Goal: Information Seeking & Learning: Learn about a topic

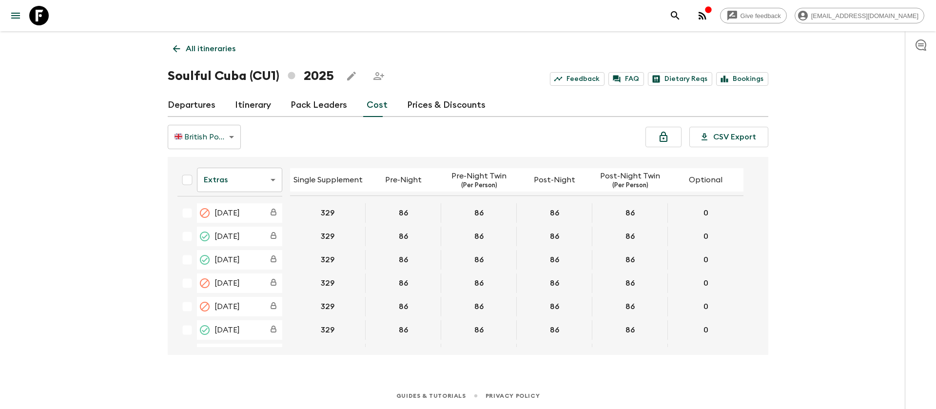
scroll to position [146, 0]
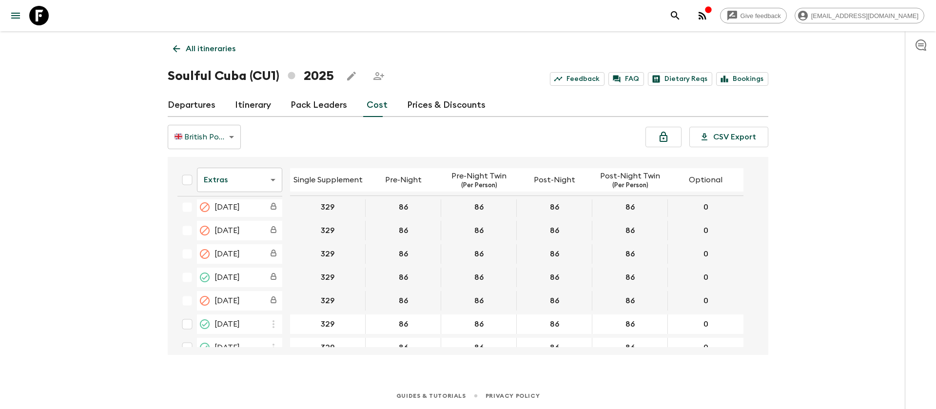
click at [41, 12] on icon at bounding box center [38, 15] width 19 height 19
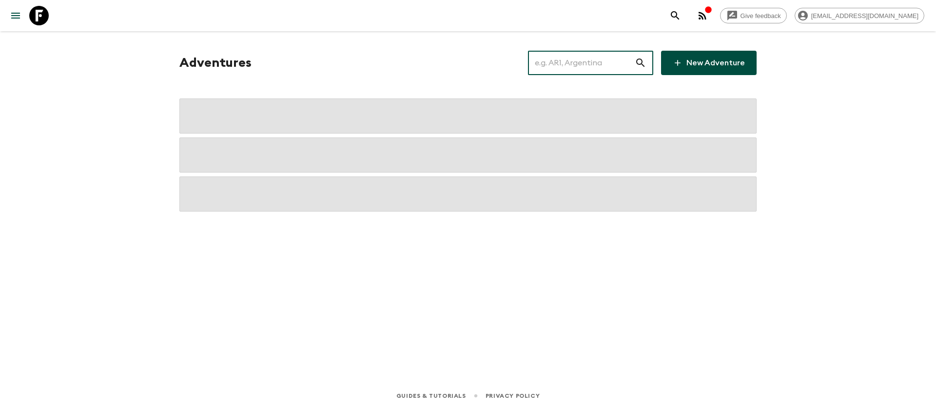
click at [578, 65] on input "text" at bounding box center [581, 62] width 107 height 27
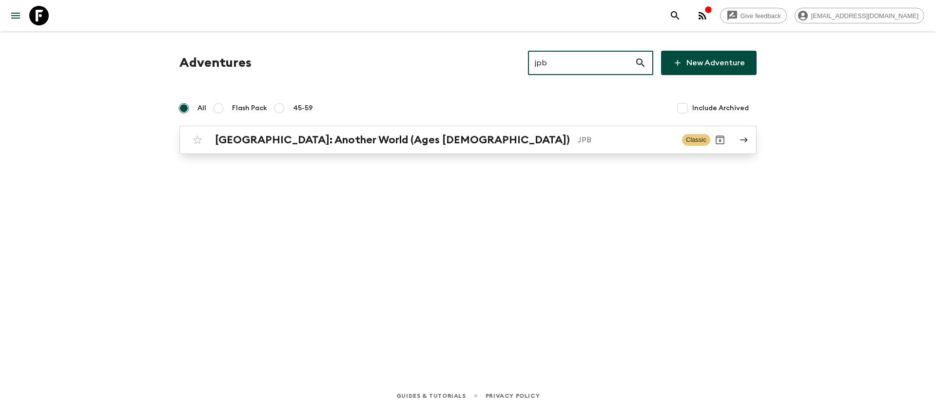
type input "jpb"
click at [374, 145] on h2 "[GEOGRAPHIC_DATA]: Another World (Ages [DEMOGRAPHIC_DATA])" at bounding box center [392, 140] width 355 height 13
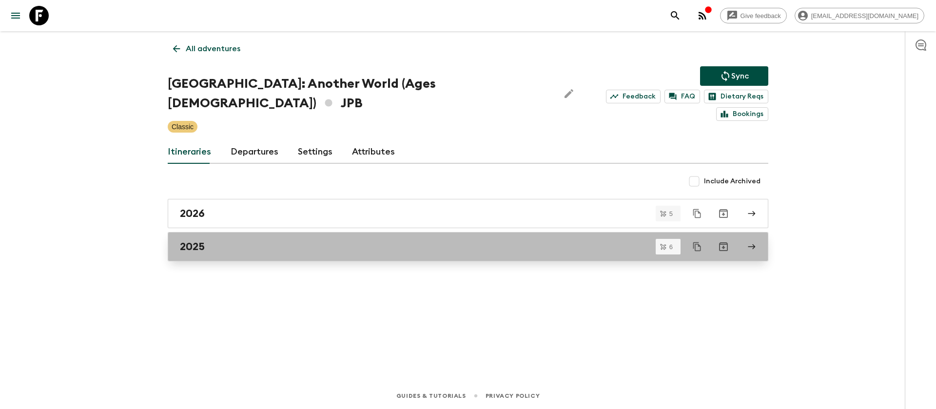
click at [210, 240] on div "2025" at bounding box center [459, 246] width 558 height 13
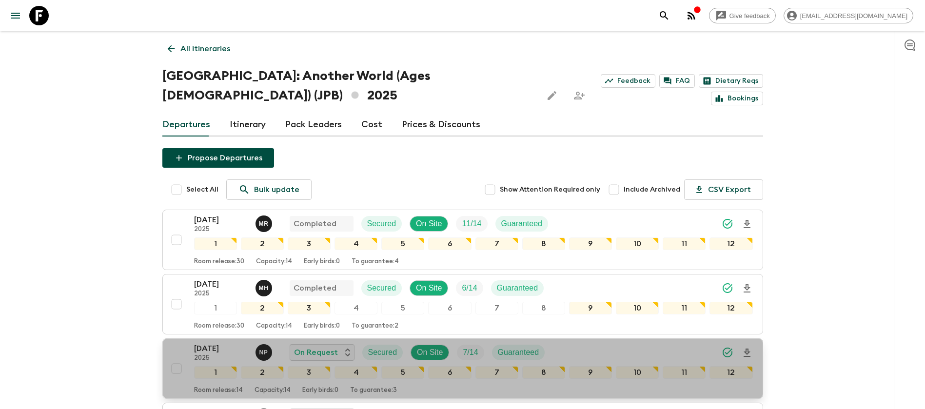
click at [223, 354] on p "2025" at bounding box center [221, 358] width 54 height 8
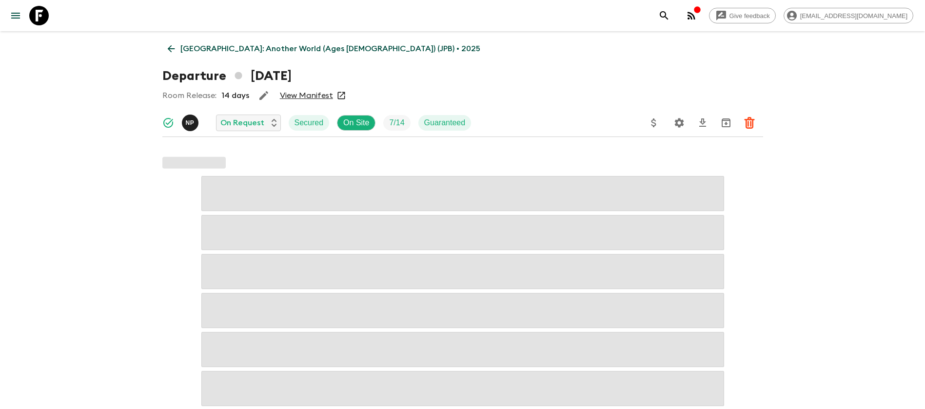
click at [290, 95] on link "View Manifest" at bounding box center [306, 96] width 53 height 10
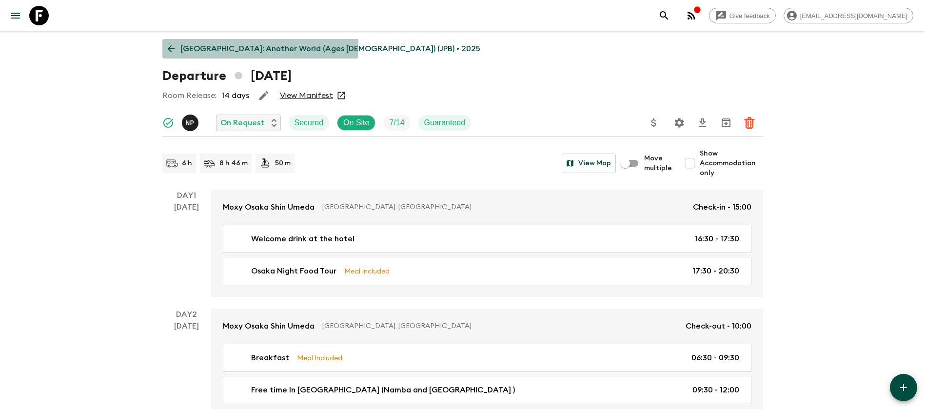
click at [169, 43] on icon at bounding box center [171, 48] width 11 height 11
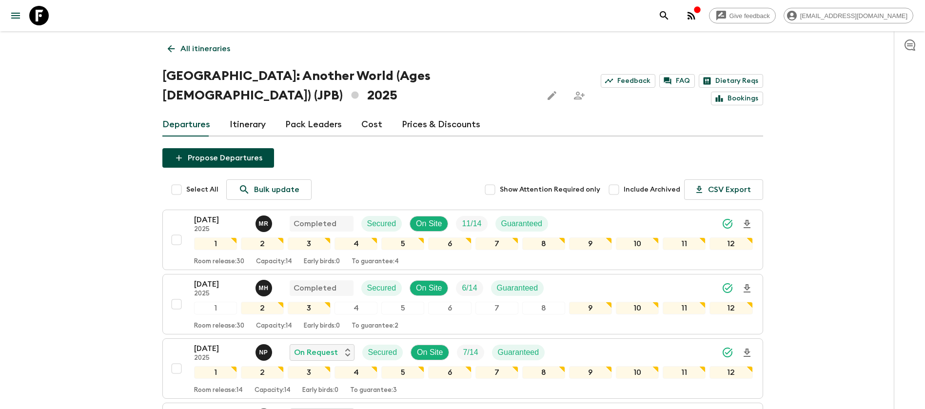
click at [371, 113] on link "Cost" at bounding box center [371, 124] width 21 height 23
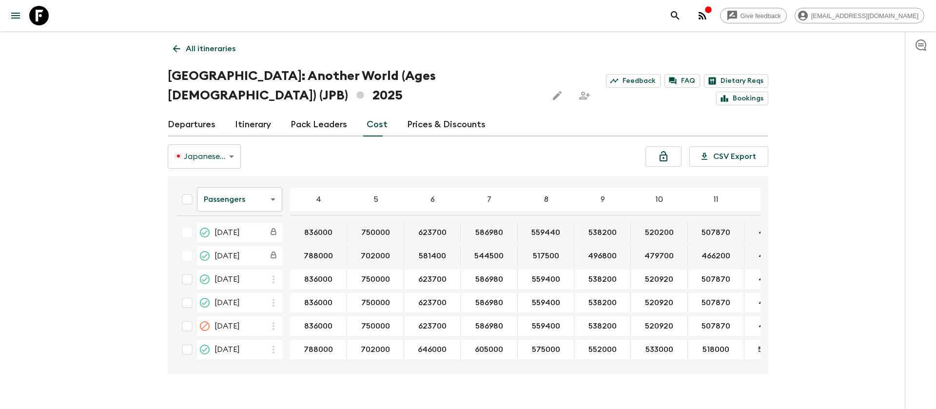
click at [38, 17] on icon at bounding box center [38, 15] width 19 height 19
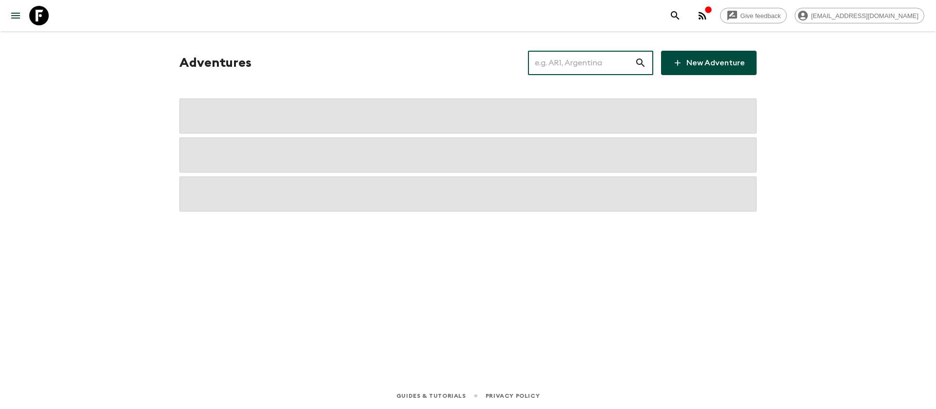
click at [590, 64] on input "text" at bounding box center [581, 62] width 107 height 27
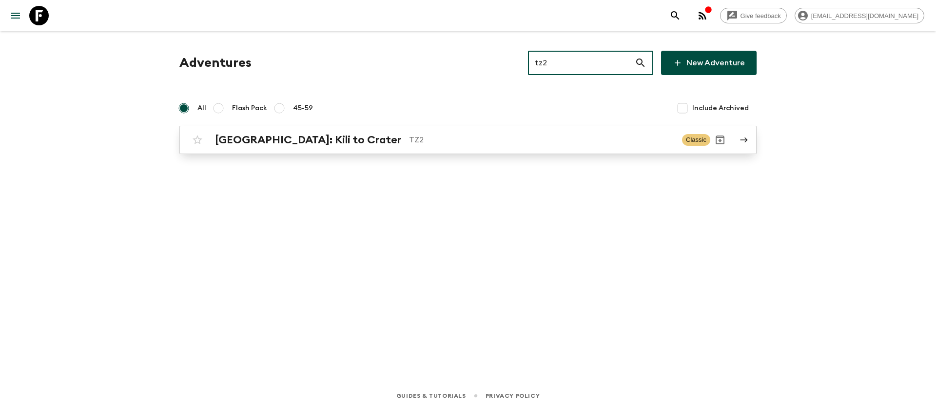
type input "tz2"
click at [409, 137] on p "TZ2" at bounding box center [541, 140] width 265 height 12
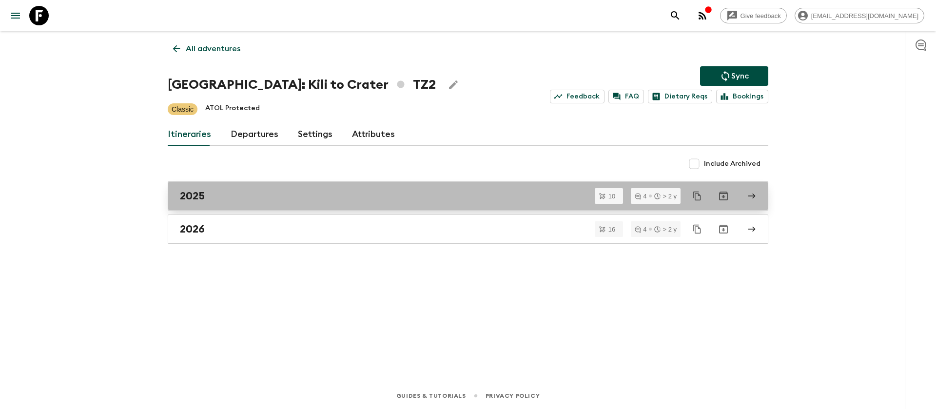
click at [202, 198] on h2 "2025" at bounding box center [192, 196] width 25 height 13
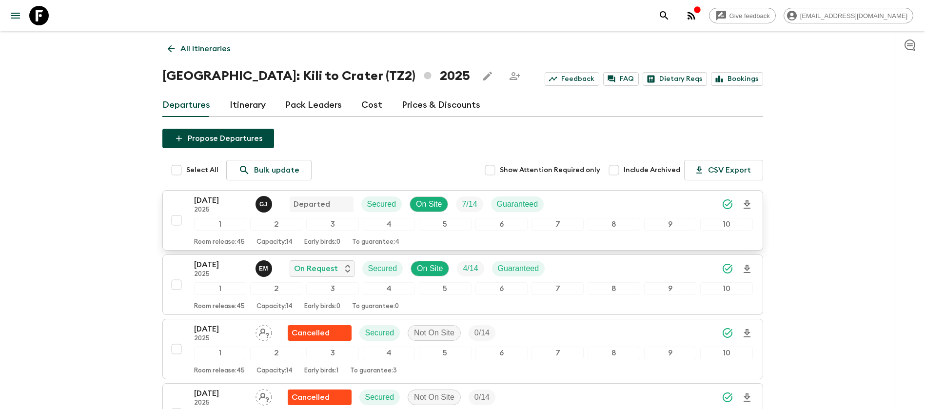
click at [223, 204] on p "[DATE]" at bounding box center [221, 200] width 54 height 12
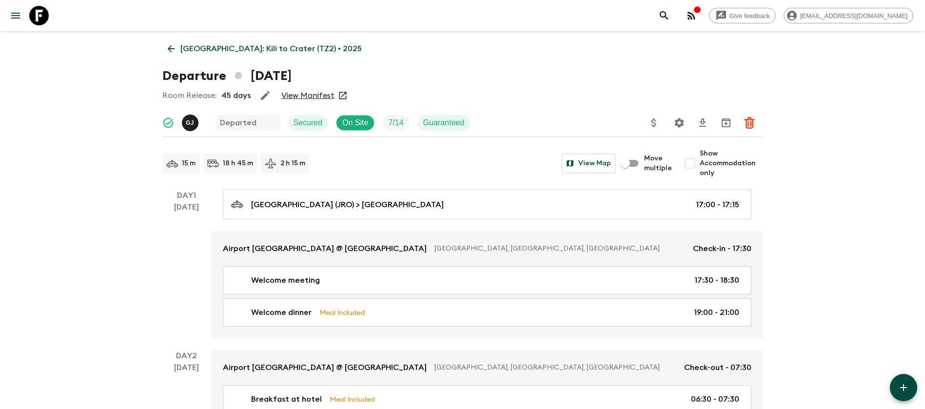
click at [294, 96] on link "View Manifest" at bounding box center [307, 96] width 53 height 10
click at [177, 46] on link "[GEOGRAPHIC_DATA]: Kili to Crater (TZ2) • 2025" at bounding box center [264, 48] width 205 height 19
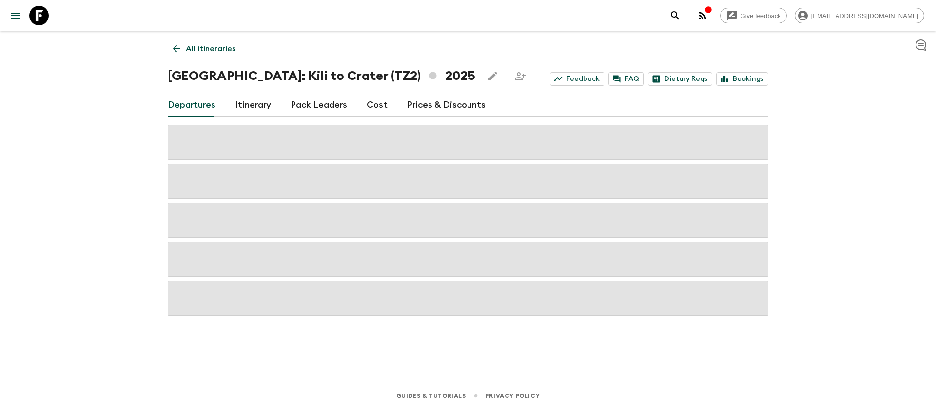
click at [374, 112] on link "Cost" at bounding box center [376, 105] width 21 height 23
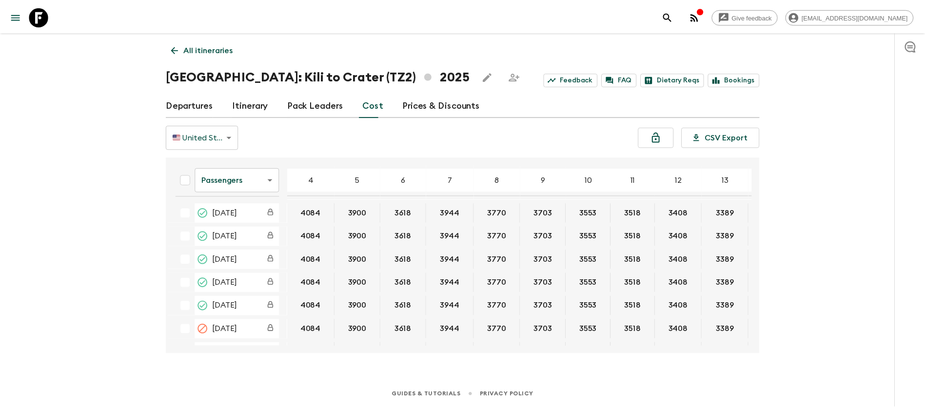
scroll to position [73, 0]
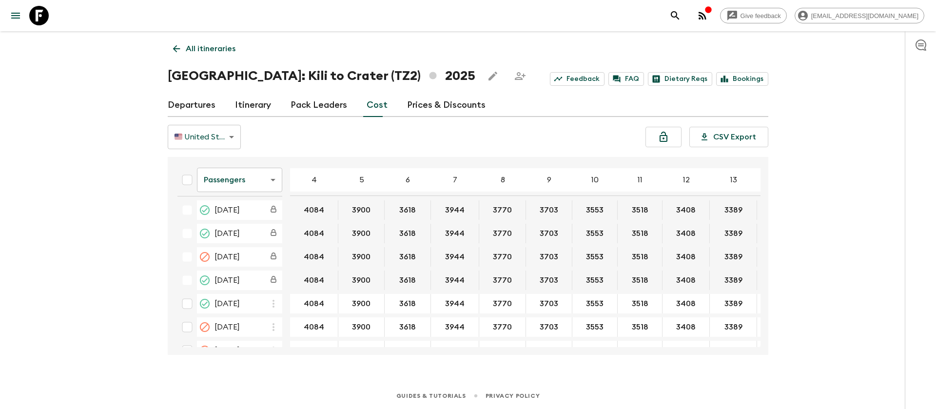
click at [281, 178] on body "Give feedback [EMAIL_ADDRESS][DOMAIN_NAME] All itineraries [GEOGRAPHIC_DATA]: K…" at bounding box center [468, 204] width 936 height 409
click at [259, 219] on li "Extras" at bounding box center [239, 220] width 85 height 16
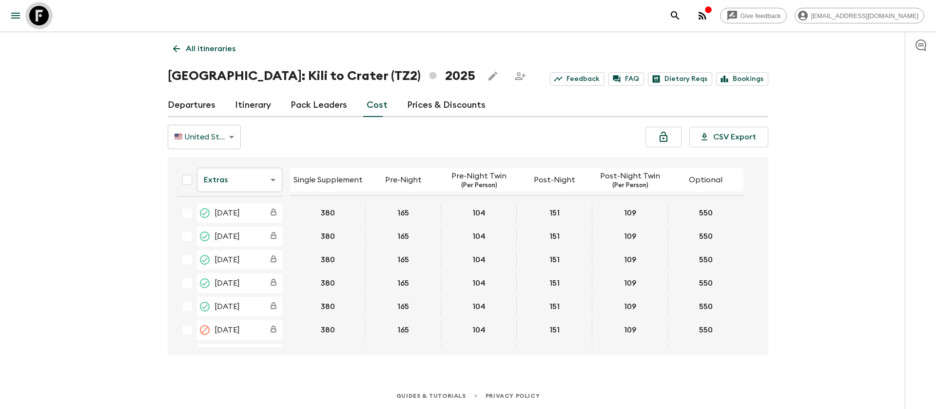
click at [32, 19] on icon at bounding box center [38, 15] width 19 height 19
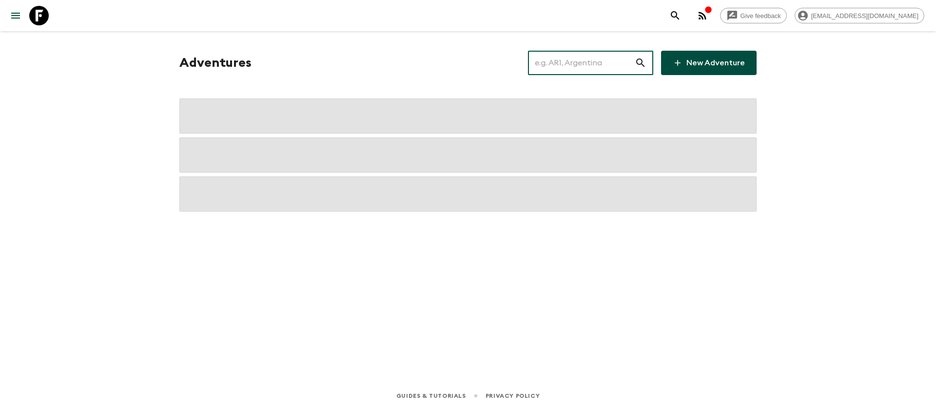
click at [578, 66] on input "text" at bounding box center [581, 62] width 107 height 27
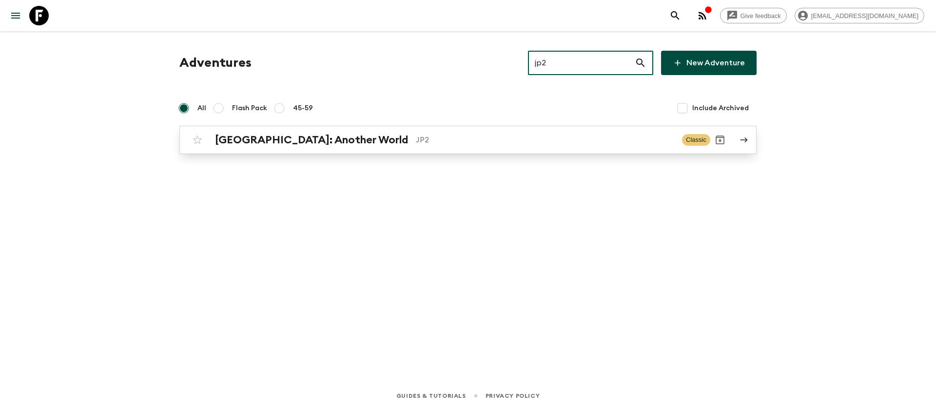
type input "jp2"
click at [312, 143] on h2 "[GEOGRAPHIC_DATA]: Another World" at bounding box center [311, 140] width 193 height 13
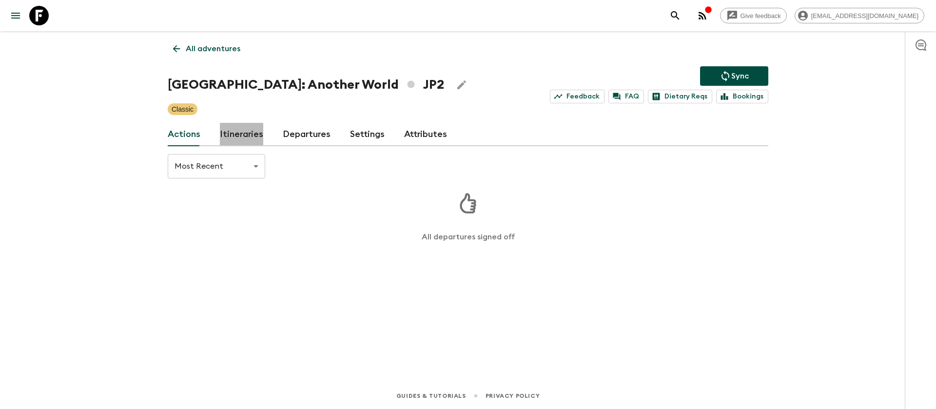
click at [239, 136] on link "Itineraries" at bounding box center [241, 134] width 43 height 23
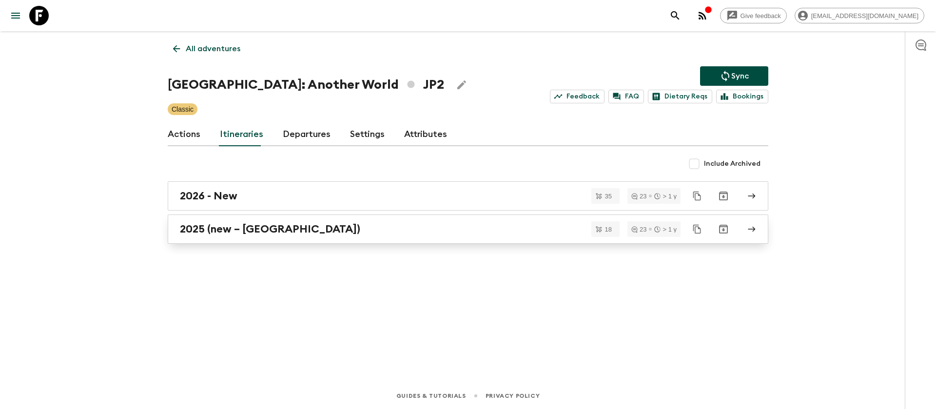
click at [264, 231] on h2 "2025 (new – [GEOGRAPHIC_DATA])" at bounding box center [270, 229] width 180 height 13
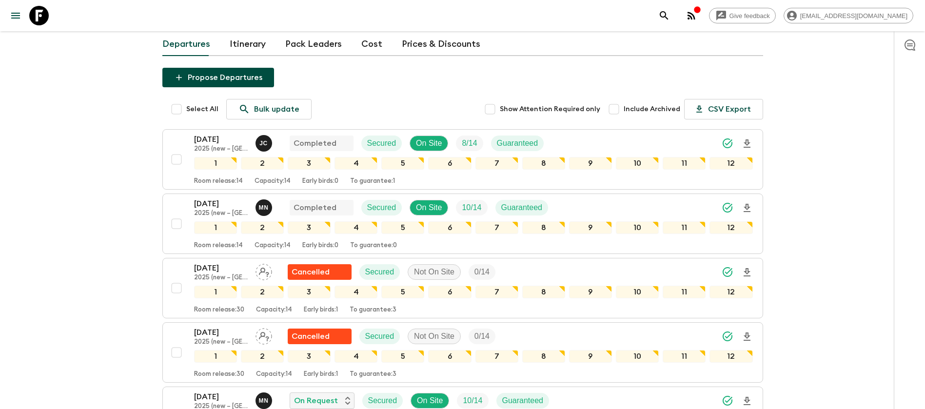
scroll to position [146, 0]
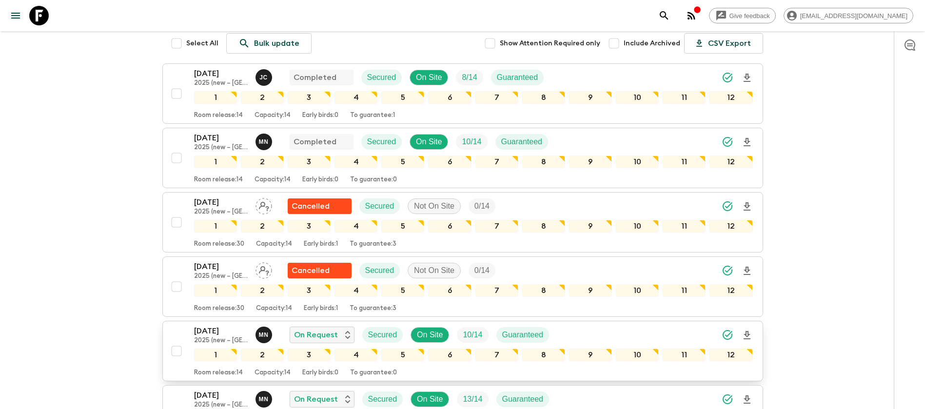
click at [201, 325] on p "[DATE]" at bounding box center [221, 331] width 54 height 12
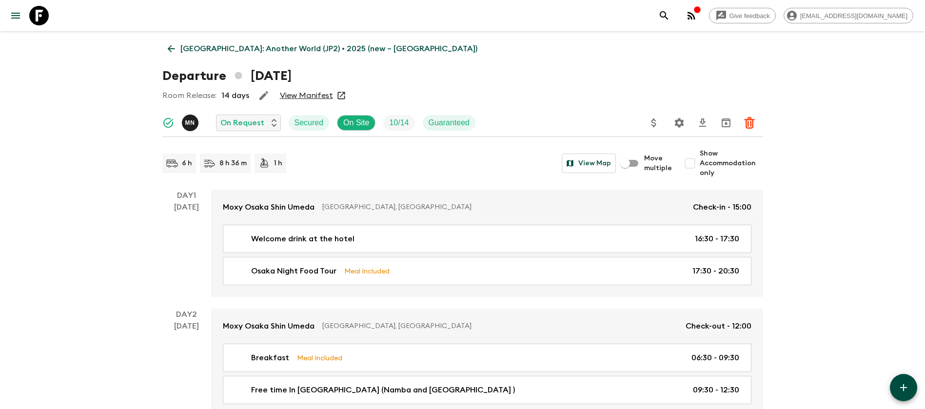
click at [327, 96] on link "View Manifest" at bounding box center [306, 96] width 53 height 10
click at [178, 43] on link "[GEOGRAPHIC_DATA]: Another World (JP2) • 2025 (new – [GEOGRAPHIC_DATA])" at bounding box center [322, 48] width 320 height 19
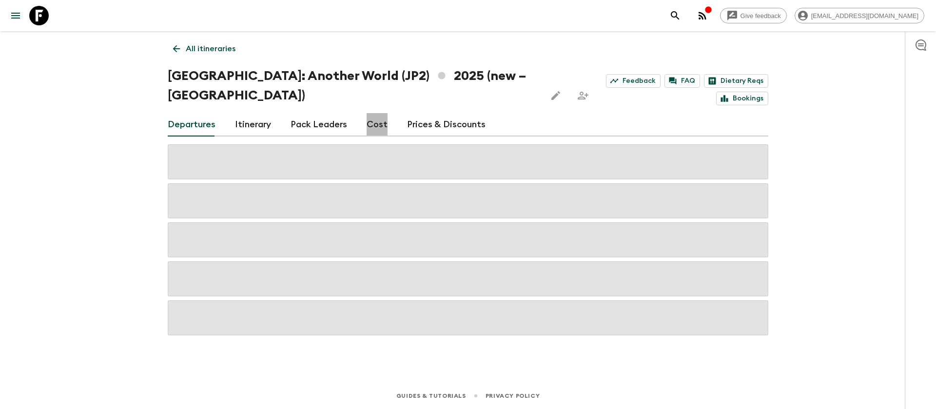
click at [368, 113] on link "Cost" at bounding box center [376, 124] width 21 height 23
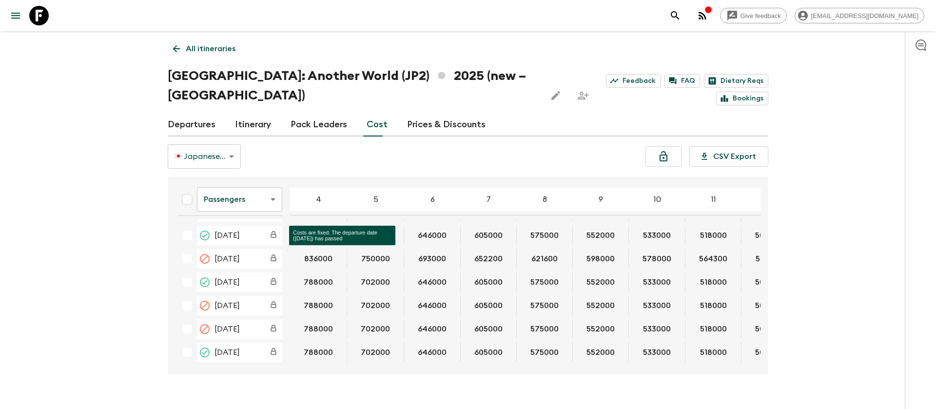
scroll to position [585, 0]
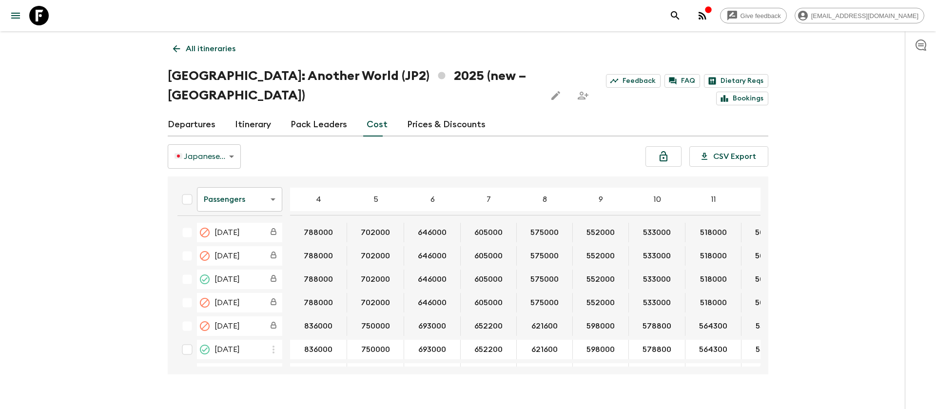
click at [239, 185] on body "Give feedback [EMAIL_ADDRESS][DOMAIN_NAME] All itineraries [GEOGRAPHIC_DATA]: A…" at bounding box center [468, 214] width 936 height 428
click at [247, 224] on li "Extras" at bounding box center [239, 220] width 85 height 16
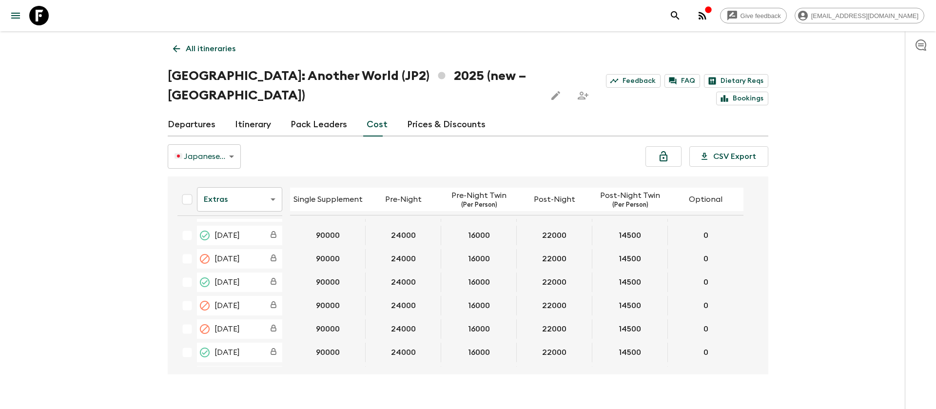
scroll to position [585, 0]
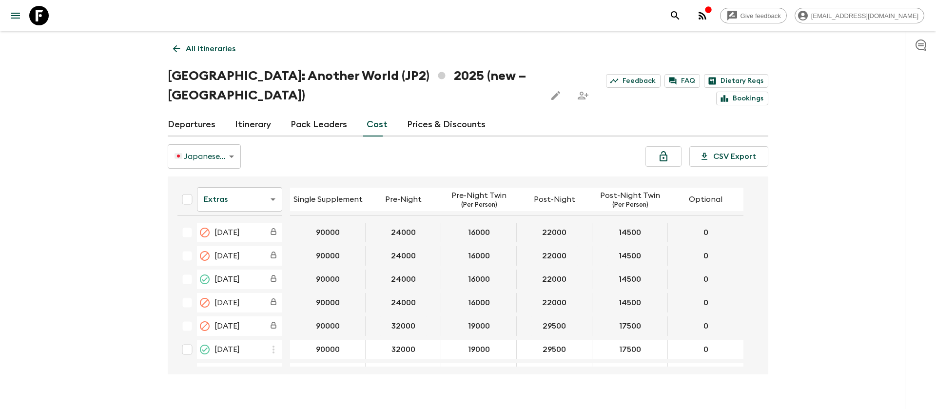
click at [270, 184] on body "Give feedback [EMAIL_ADDRESS][DOMAIN_NAME] All itineraries [GEOGRAPHIC_DATA]: A…" at bounding box center [468, 214] width 936 height 428
click at [242, 238] on li "Mandatory" at bounding box center [239, 235] width 85 height 16
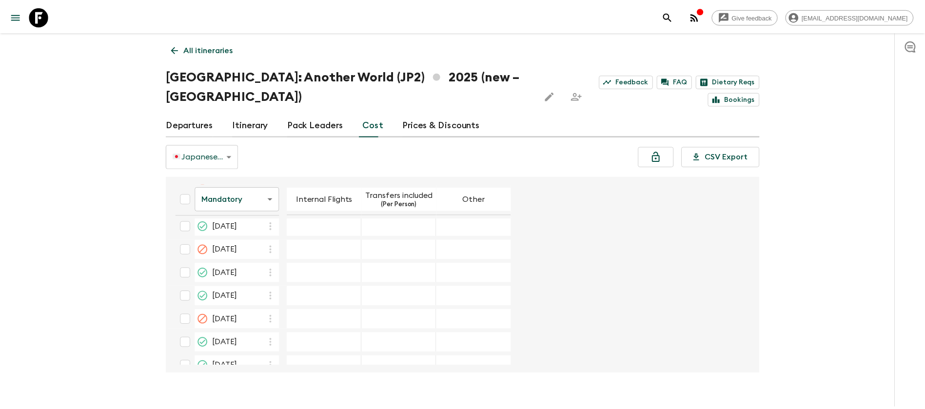
scroll to position [804, 0]
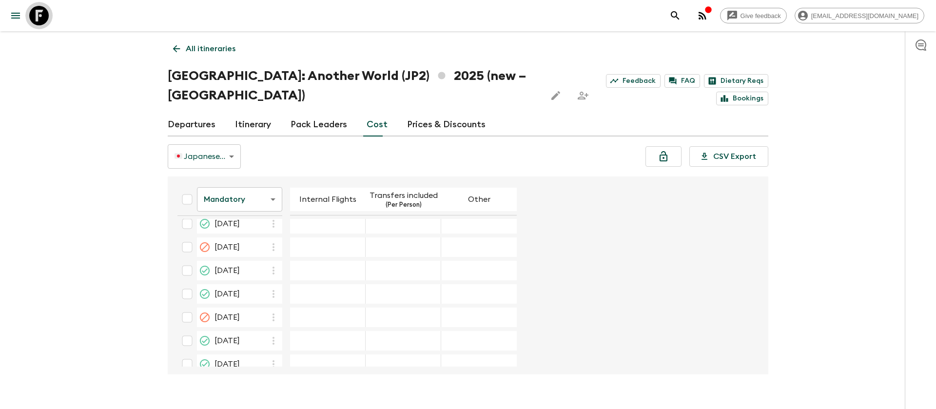
click at [39, 20] on icon at bounding box center [38, 15] width 19 height 19
